Goal: Check status: Check status

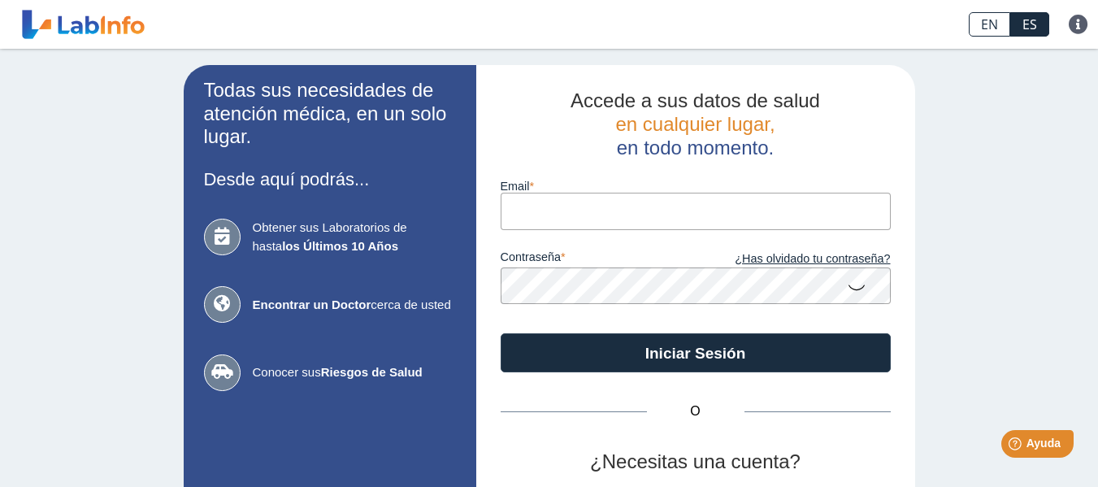
click at [542, 204] on input "email" at bounding box center [695, 211] width 390 height 37
type input "[EMAIL_ADDRESS][DOMAIN_NAME]"
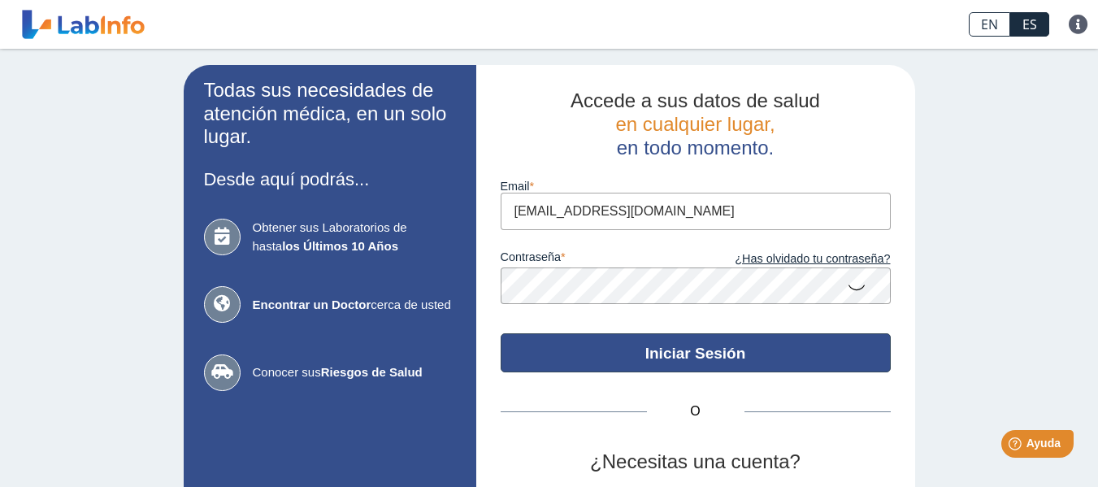
click at [661, 340] on button "Iniciar Sesión" at bounding box center [695, 352] width 390 height 39
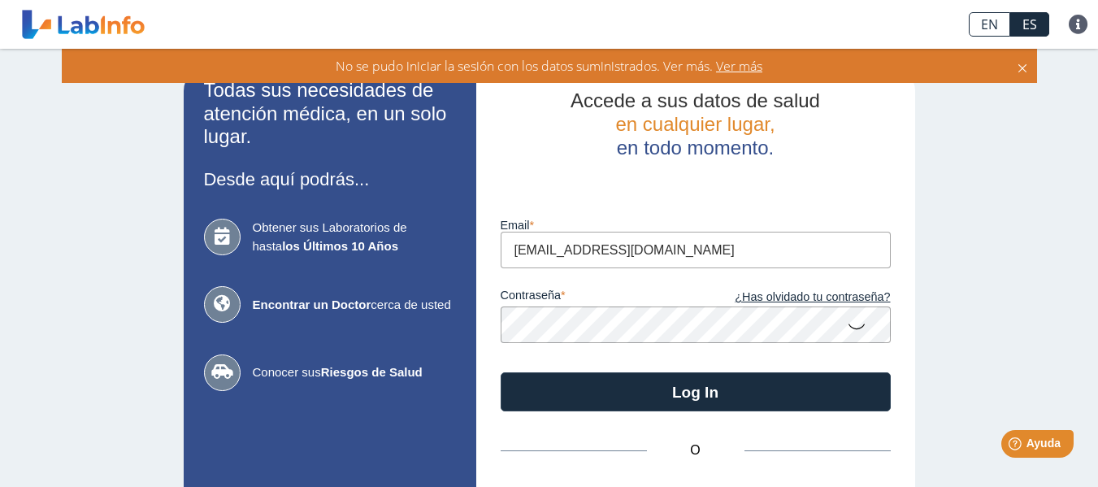
click at [451, 359] on app-login "Todas sus necesidades de atención médica, en un solo lugar. Desde aquí podrás..…" at bounding box center [549, 359] width 731 height 589
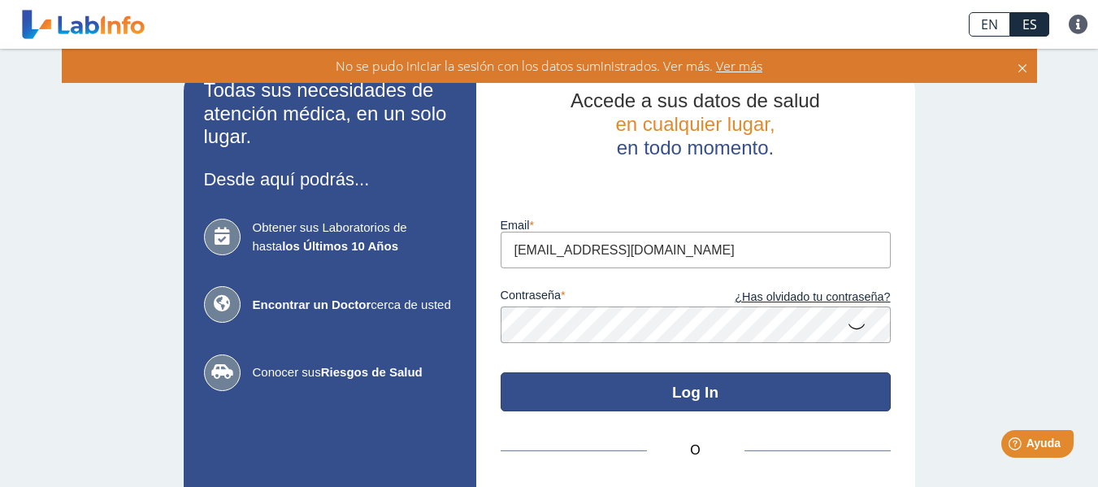
click at [686, 392] on button "Log In" at bounding box center [695, 391] width 390 height 39
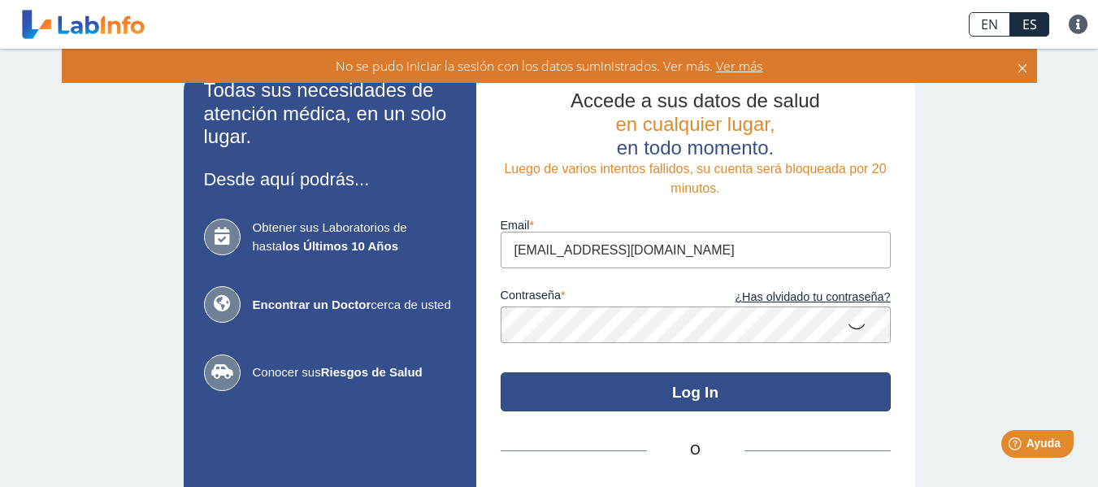
click at [698, 384] on button "Log In" at bounding box center [695, 391] width 390 height 39
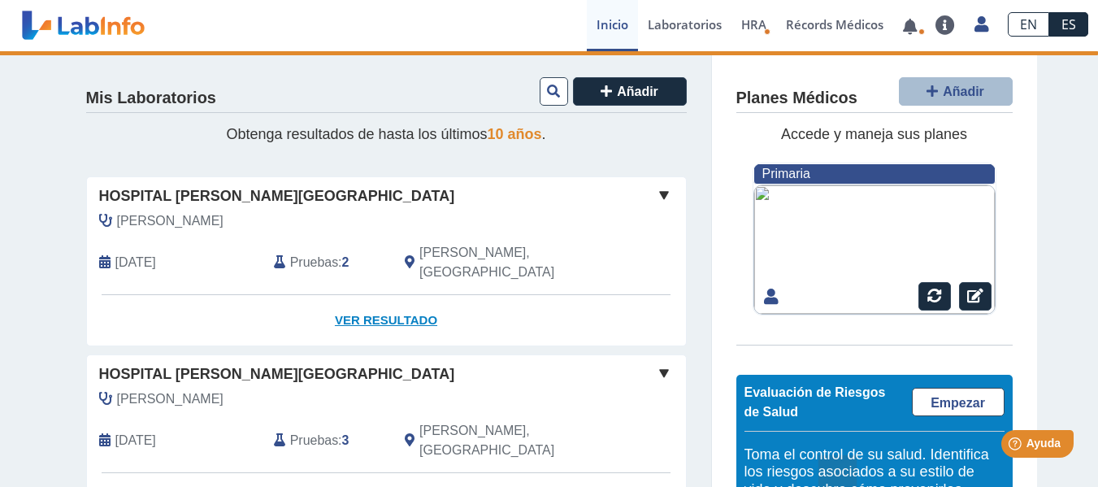
click at [390, 296] on link "Ver Resultado" at bounding box center [386, 320] width 599 height 51
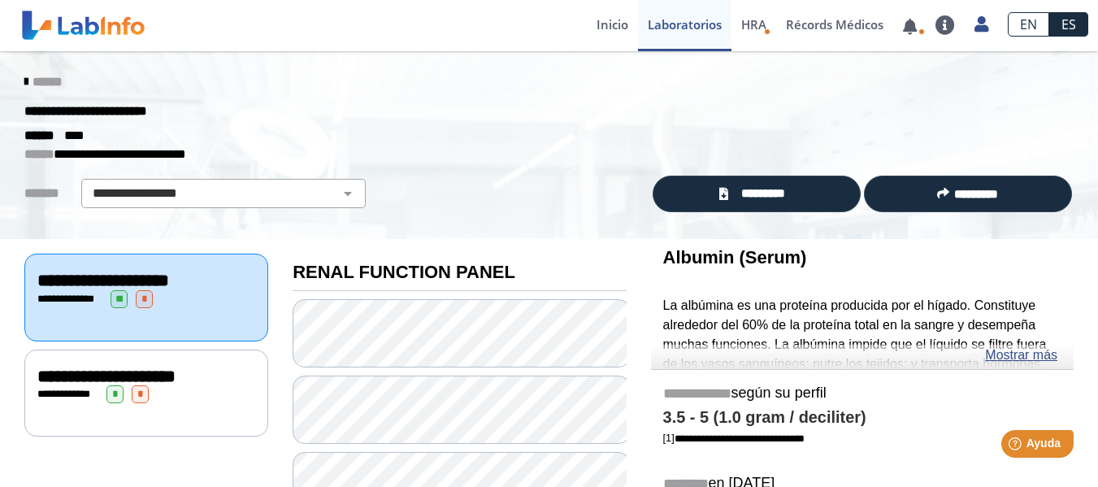
click at [151, 386] on div "**********" at bounding box center [146, 375] width 218 height 19
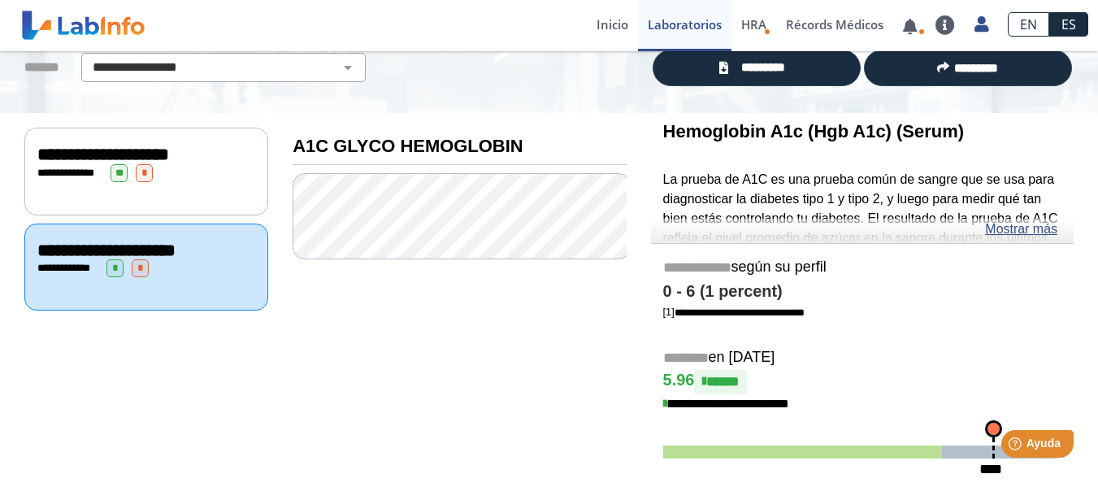
scroll to position [123, 0]
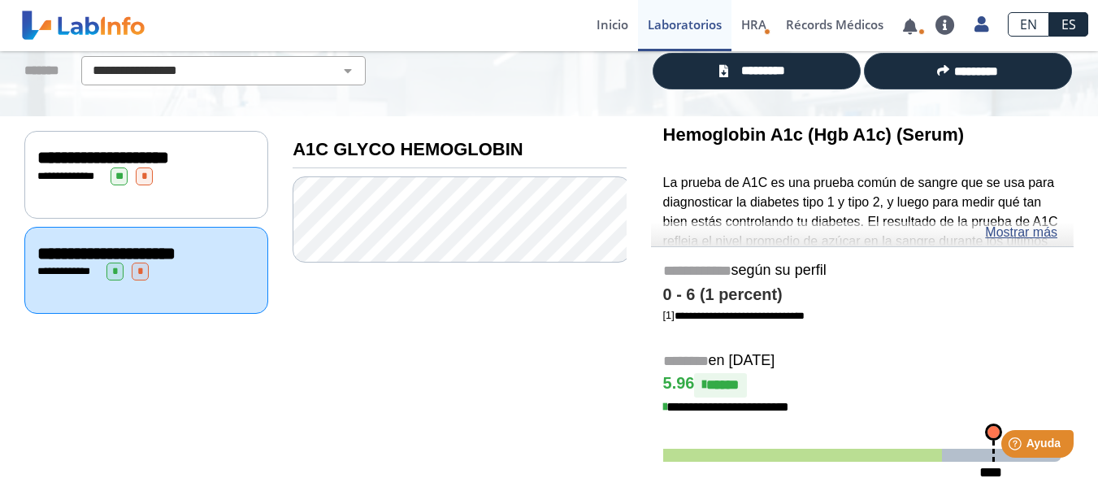
click at [169, 158] on span "**********" at bounding box center [103, 158] width 132 height 18
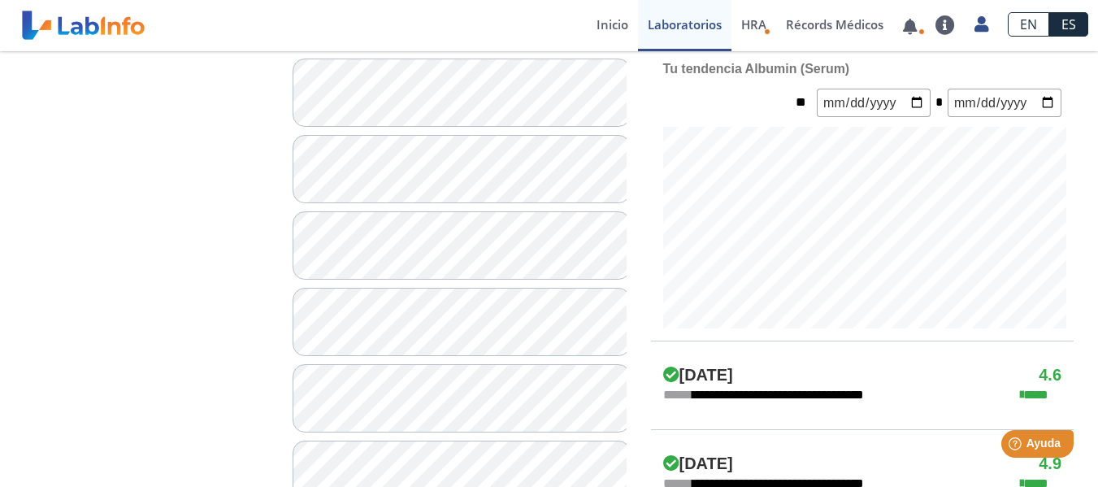
scroll to position [567, 0]
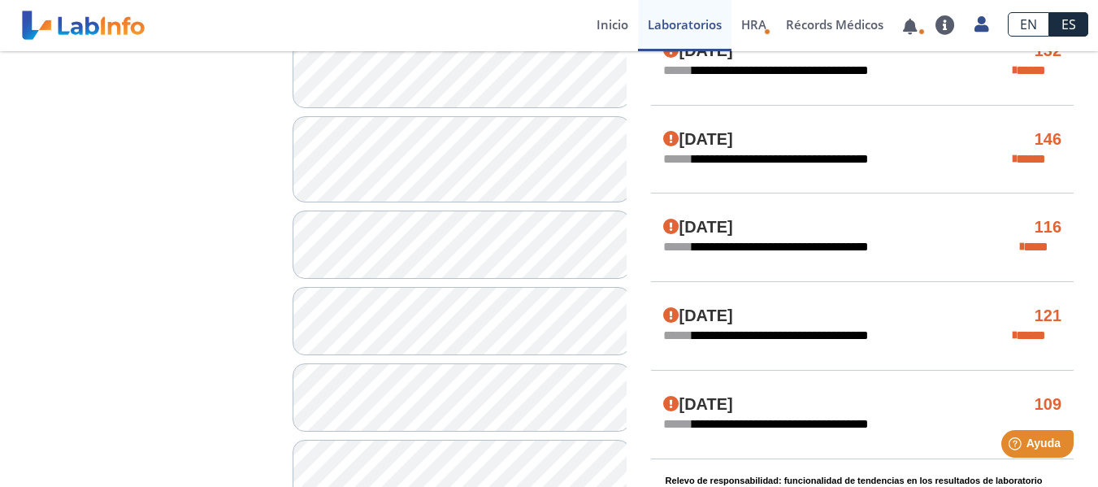
scroll to position [900, 0]
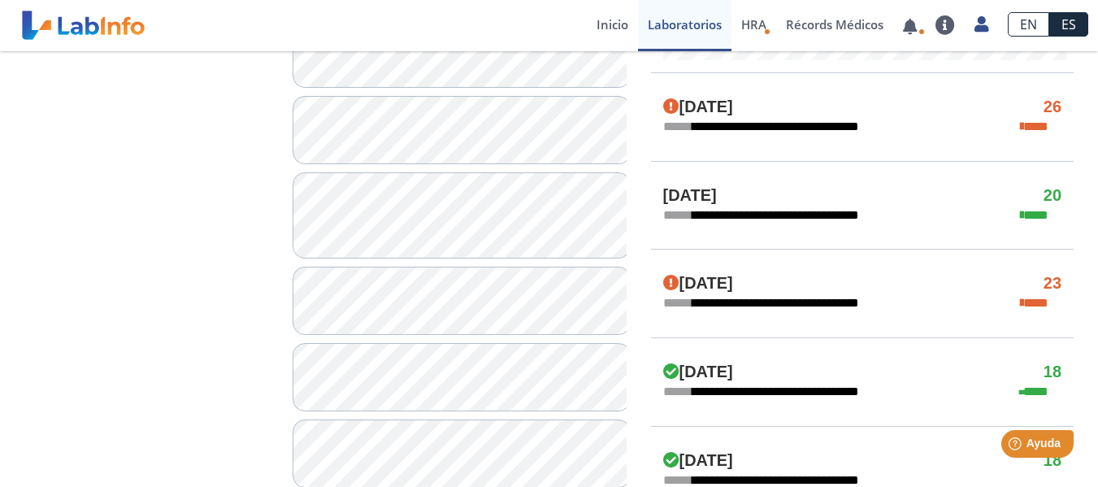
scroll to position [845, 0]
